Goal: Information Seeking & Learning: Learn about a topic

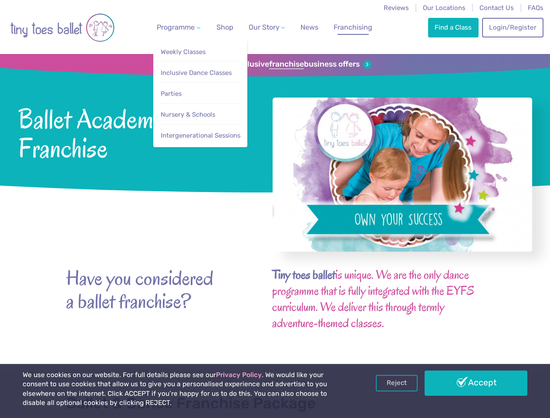
click at [177, 27] on span "Programme" at bounding box center [176, 27] width 38 height 8
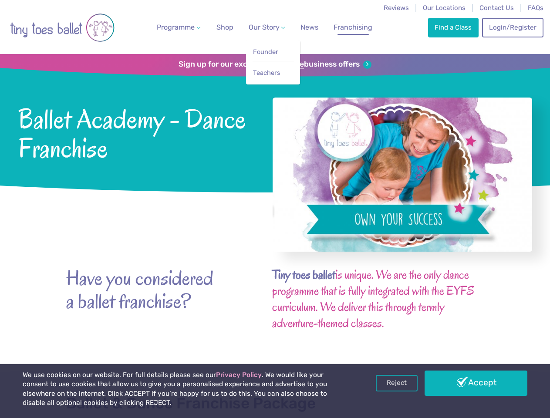
click at [259, 27] on span "Our Story" at bounding box center [264, 27] width 31 height 8
click at [275, 64] on strong "franchise" at bounding box center [286, 65] width 35 height 10
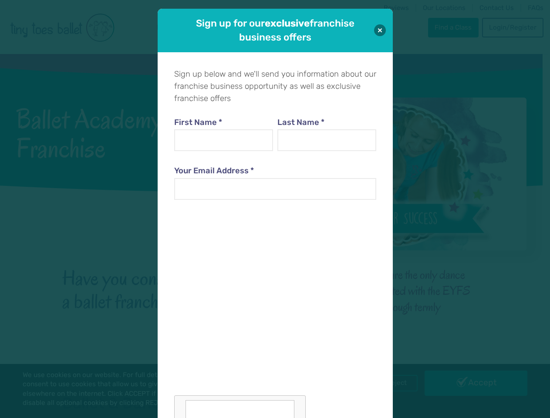
scroll to position [9, 0]
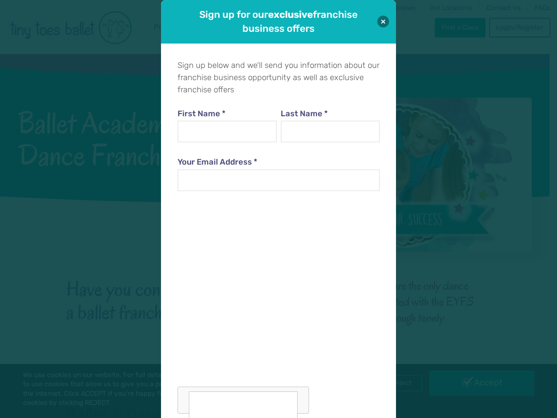
click at [397, 383] on div "Sign up for our exclusive franchise business offers Sign up below and we'll sen…" at bounding box center [278, 209] width 557 height 418
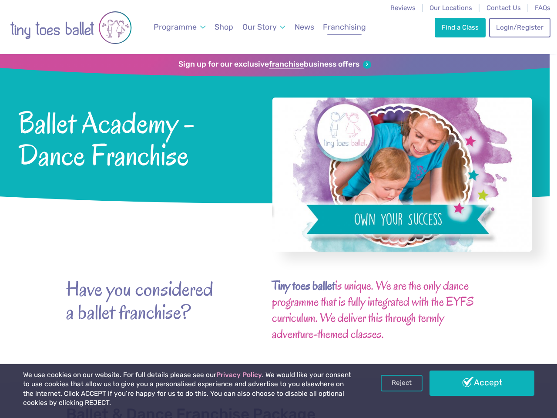
click at [476, 383] on div "Sign up for our exclusive franchise business offers Sign up below and we'll sen…" at bounding box center [278, 209] width 557 height 418
